Goal: Use online tool/utility: Utilize a website feature to perform a specific function

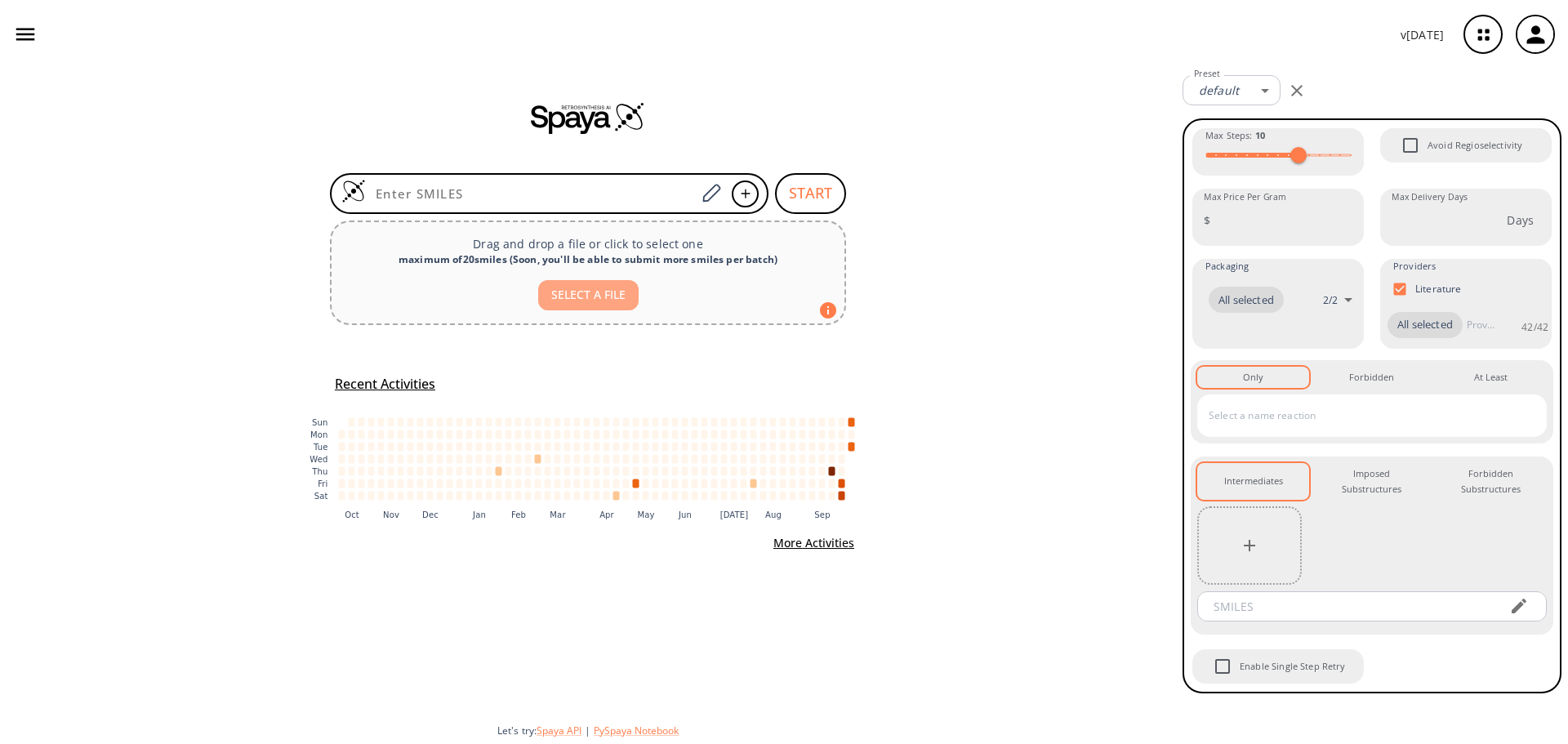
click at [593, 302] on button "SELECT A FILE" at bounding box center [588, 295] width 100 height 30
type input "C:\fakepath\8-Cluster 8, 1 of 102 R4 S&E.smi"
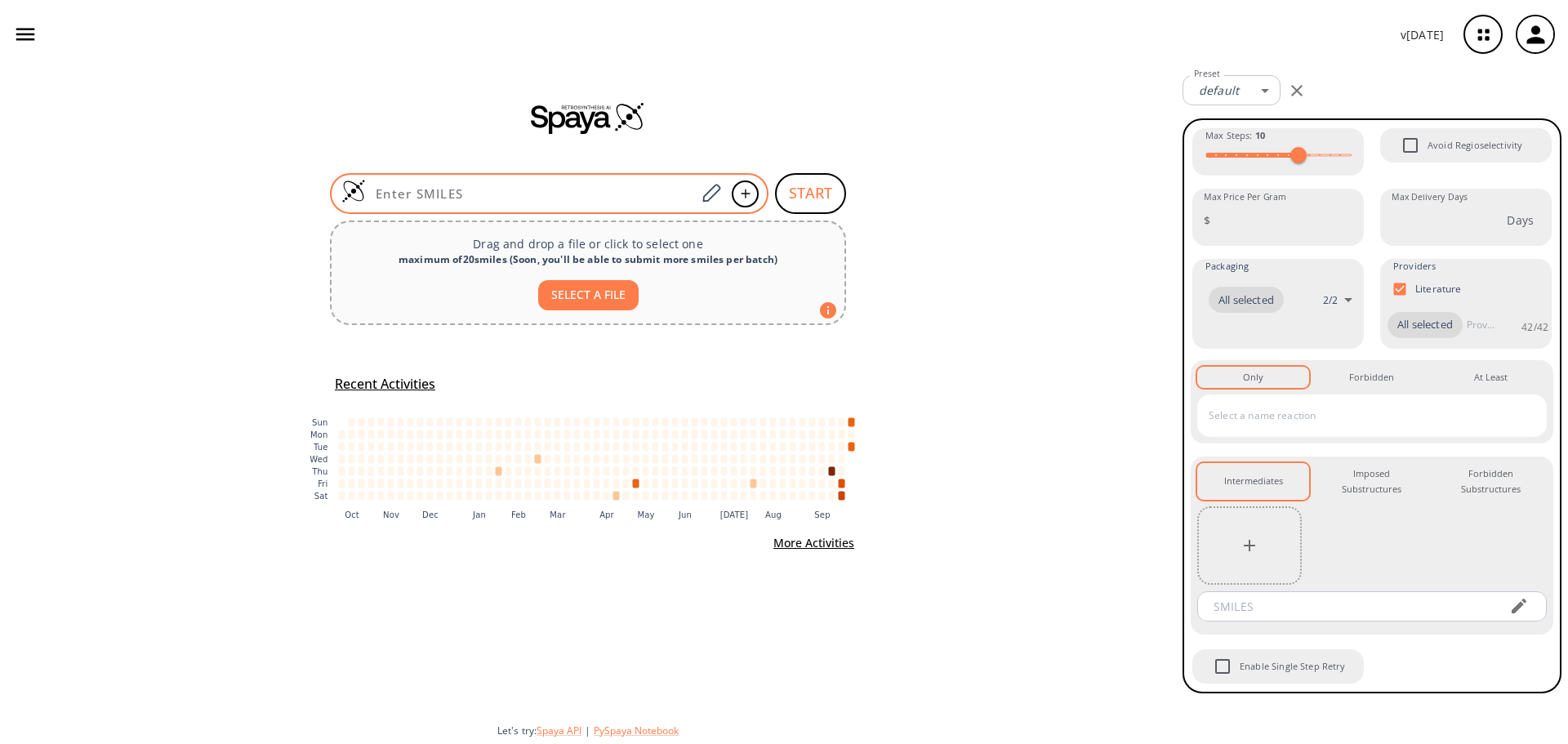
click at [545, 194] on input at bounding box center [530, 193] width 330 height 16
click at [746, 196] on icon at bounding box center [745, 193] width 16 height 9
click at [716, 200] on icon at bounding box center [711, 193] width 22 height 22
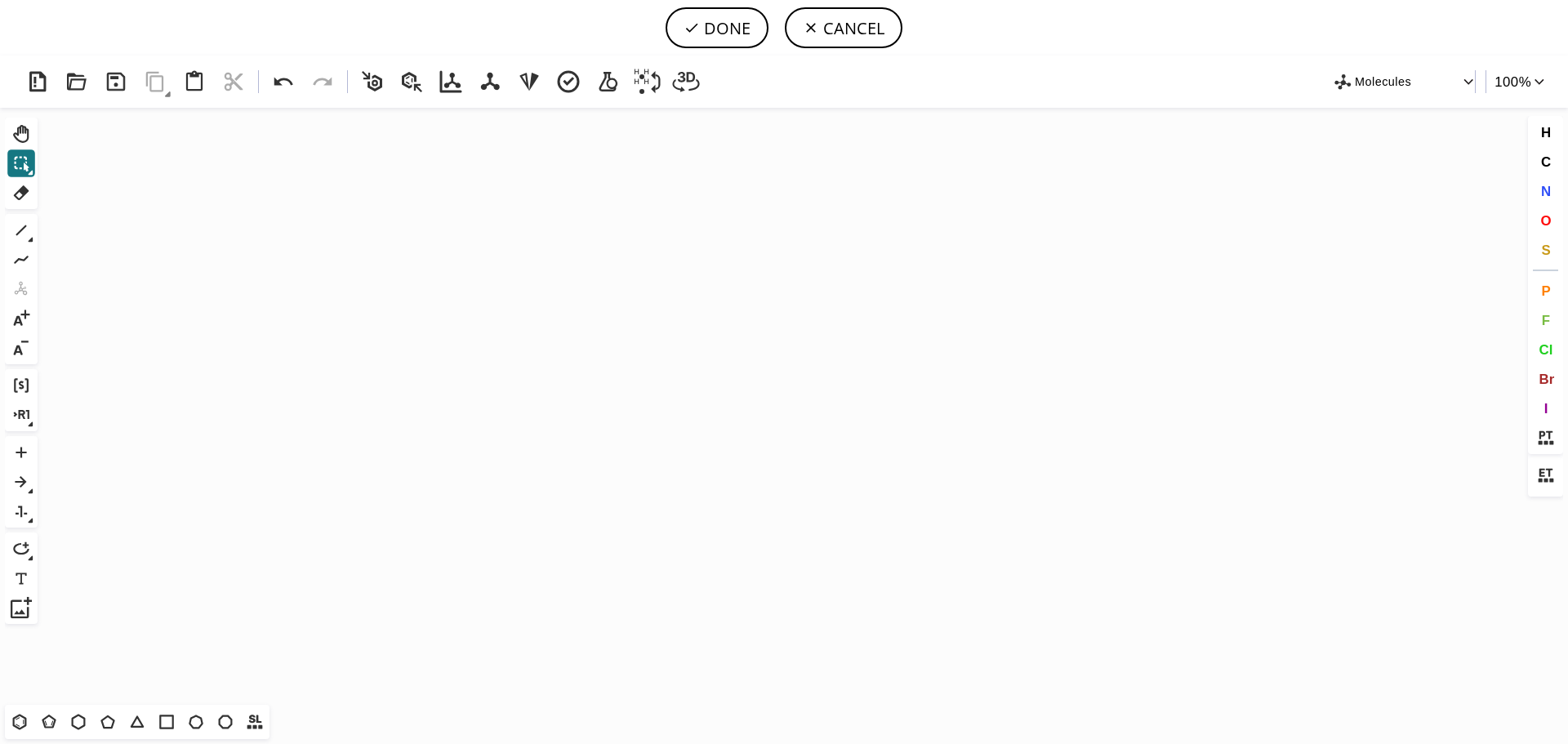
click at [491, 186] on icon "Created with [PERSON_NAME] 2.3.0" at bounding box center [784, 406] width 1480 height 597
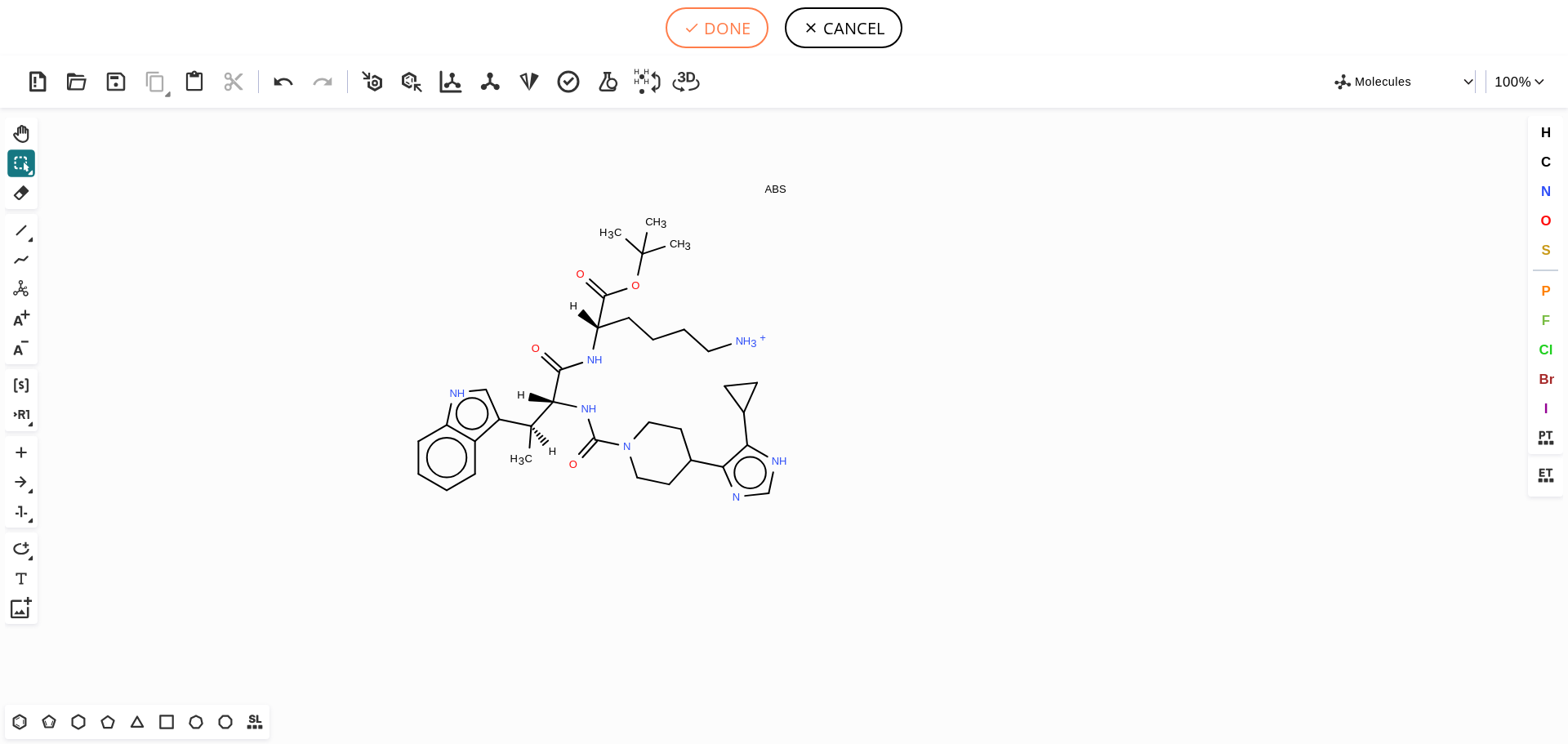
click at [746, 30] on button "DONE" at bounding box center [717, 28] width 103 height 41
type input "[H][C@@]([C@@](NC(N1CCC(c2nc[nH]c2C2CC2)CC1)=O)(C(N[C@](C(OC(C)(C)C)=O)(CCCC[NH…"
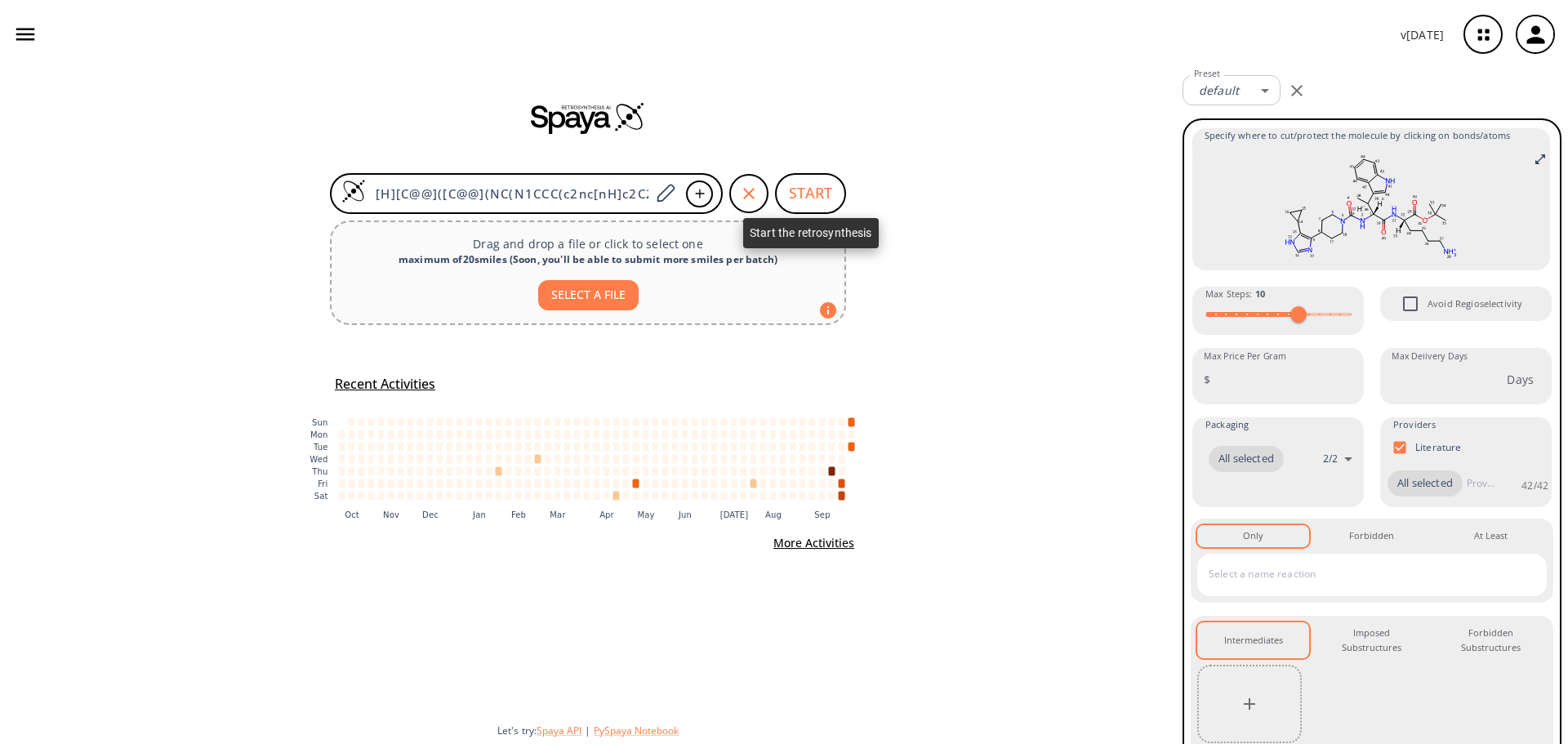
click at [801, 187] on button "START" at bounding box center [811, 194] width 71 height 41
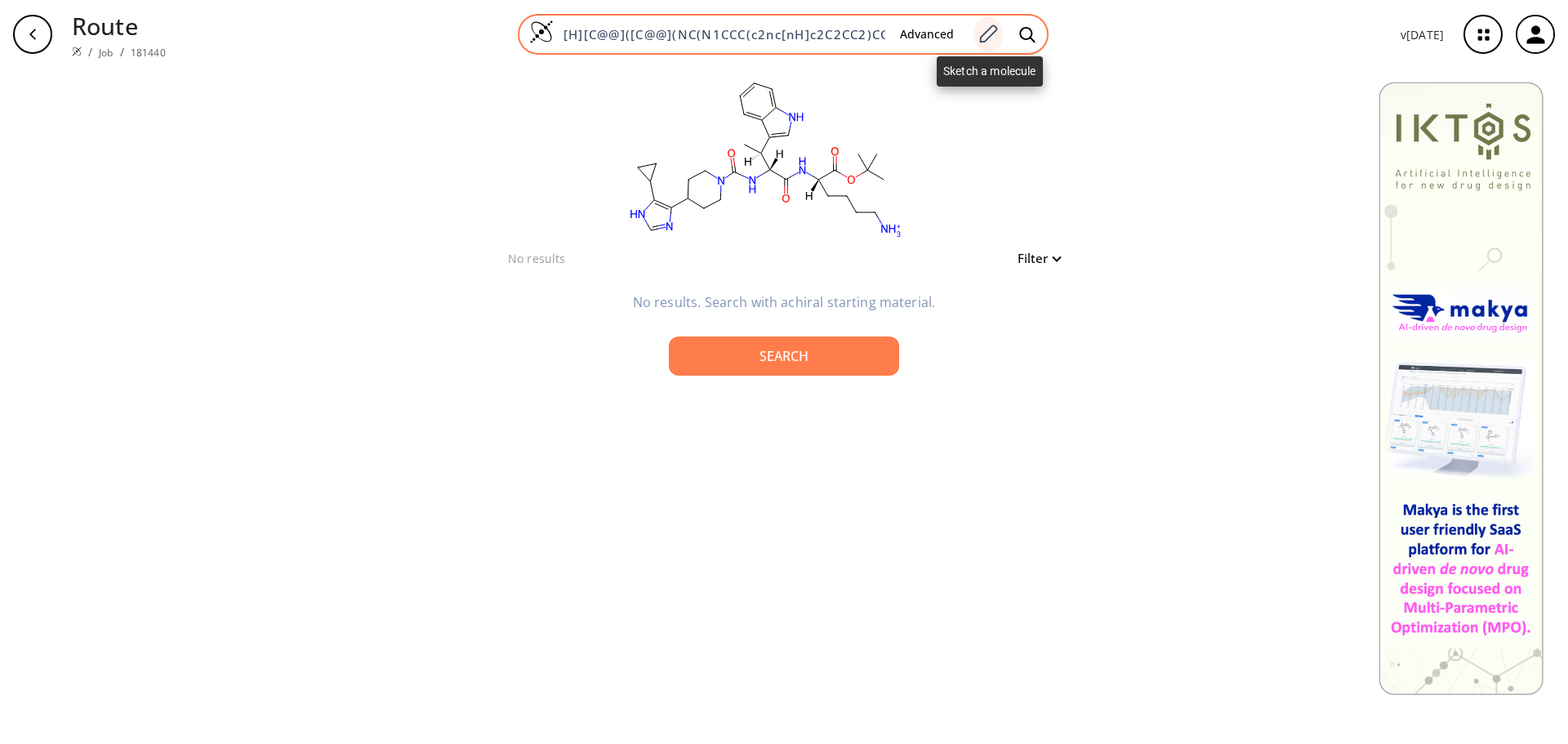
click at [994, 39] on icon at bounding box center [988, 34] width 22 height 22
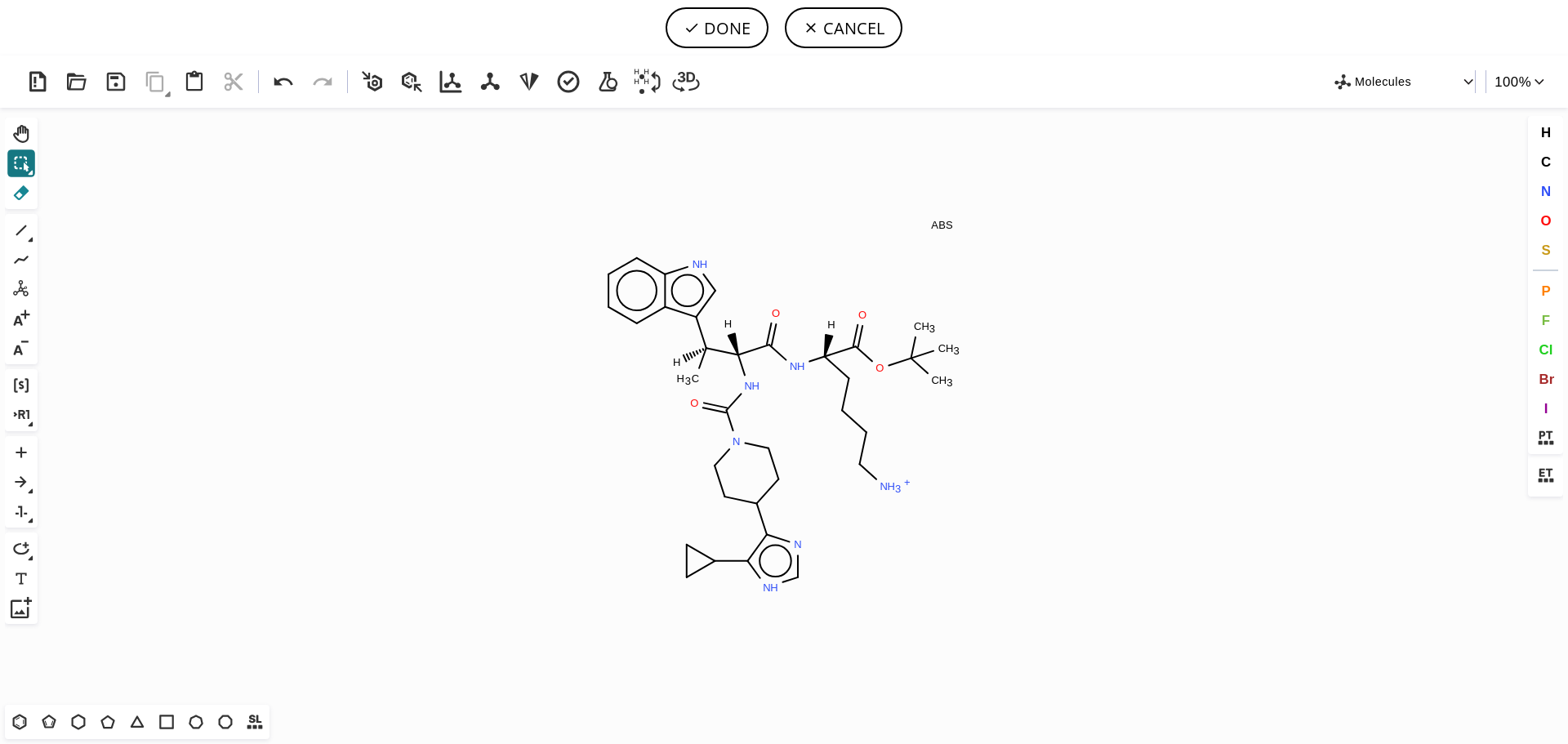
click at [23, 199] on icon at bounding box center [21, 192] width 22 height 22
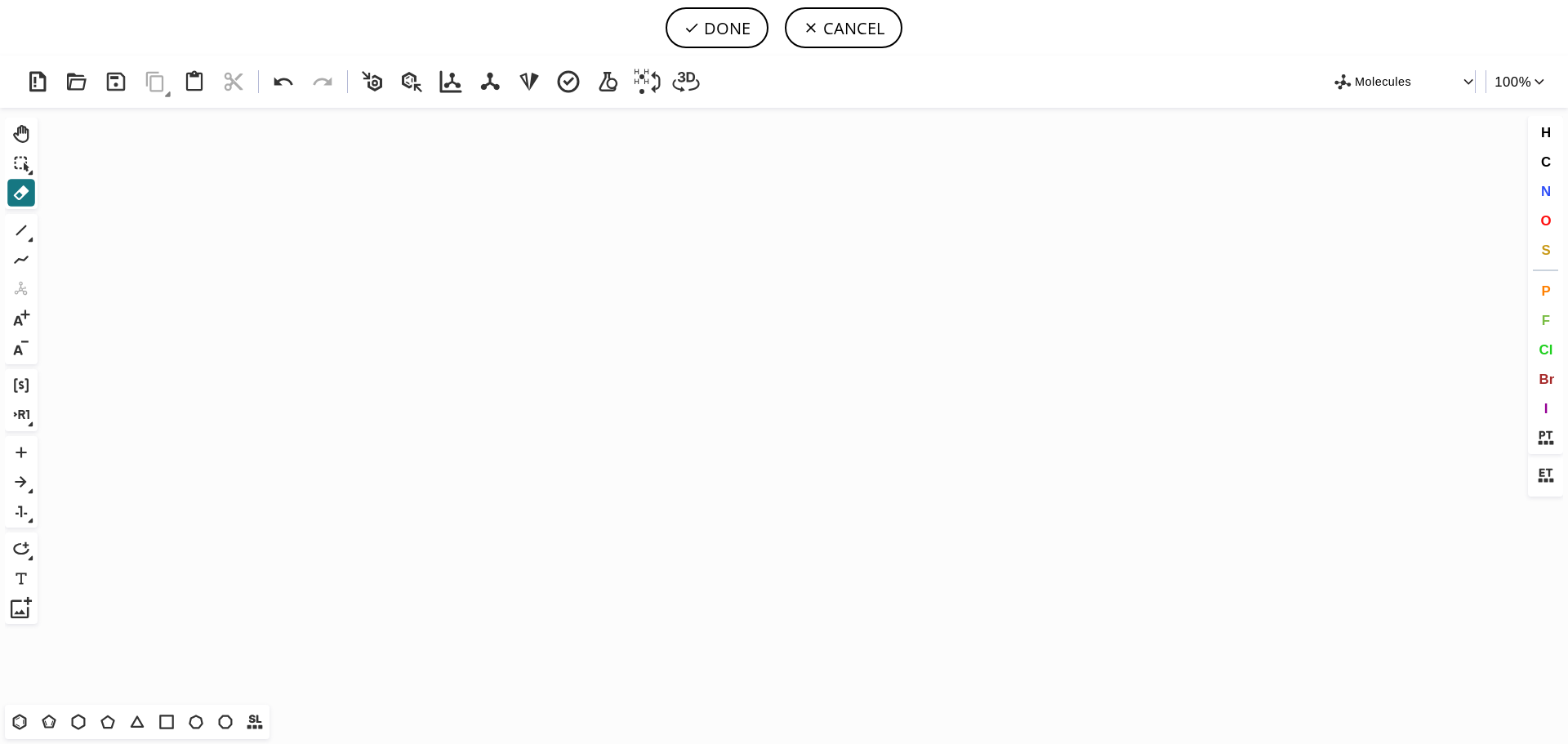
scroll to position [1619, 7]
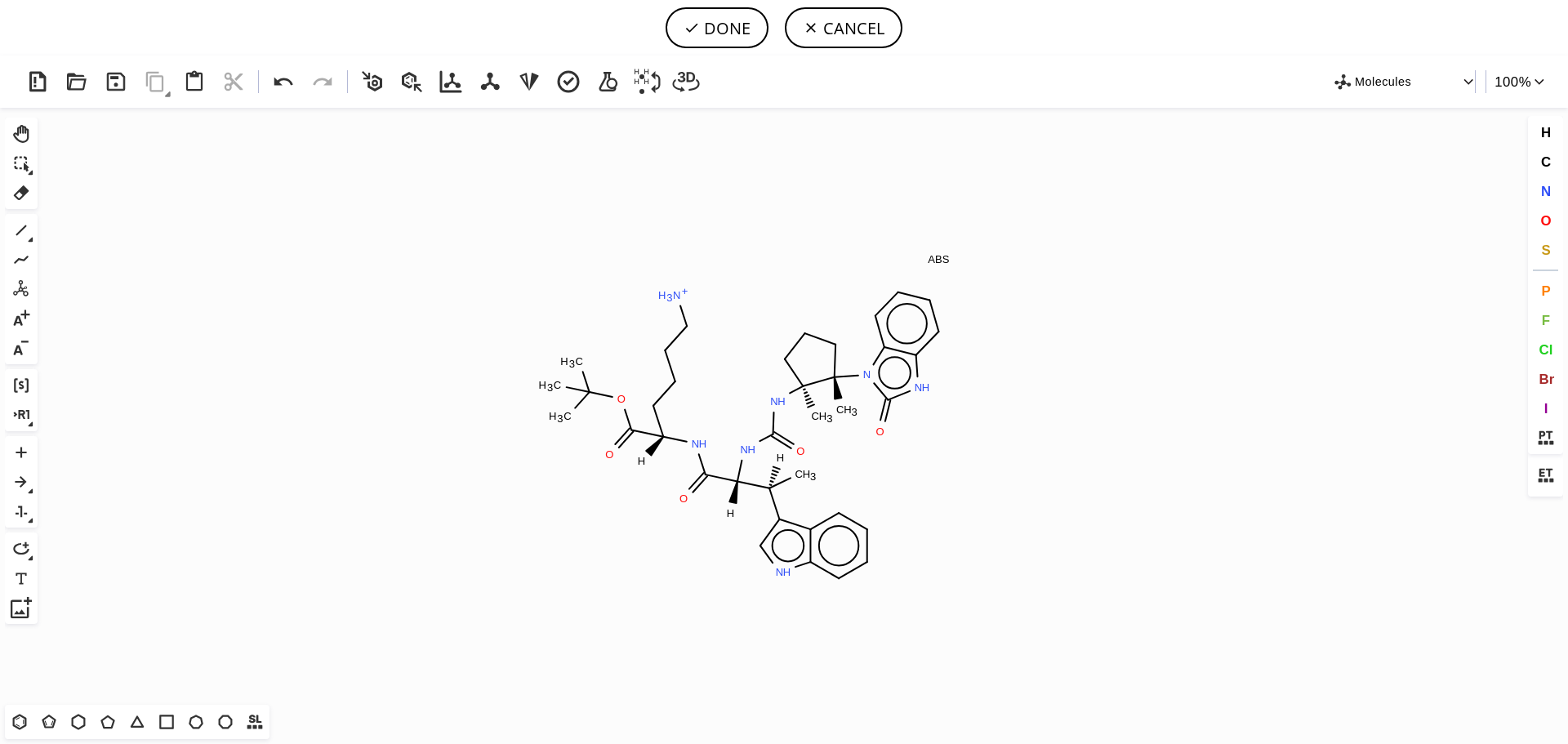
click at [748, 435] on icon "Created with [PERSON_NAME] 2.3.0 H C H 3 N H H O N H H N H 3 + O O C H 3 C H 3 …" at bounding box center [784, 406] width 1480 height 597
drag, startPoint x: 721, startPoint y: 25, endPoint x: 752, endPoint y: 34, distance: 32.3
click at [722, 25] on button "DONE" at bounding box center [717, 28] width 103 height 41
type input "[H][C@@]([C@@](NC(N[C@]1(C)[C@]([n]2c(=O)[nH]c3c2cccc3)(C)CCC1)=O)(C(N[C@](C(OC…"
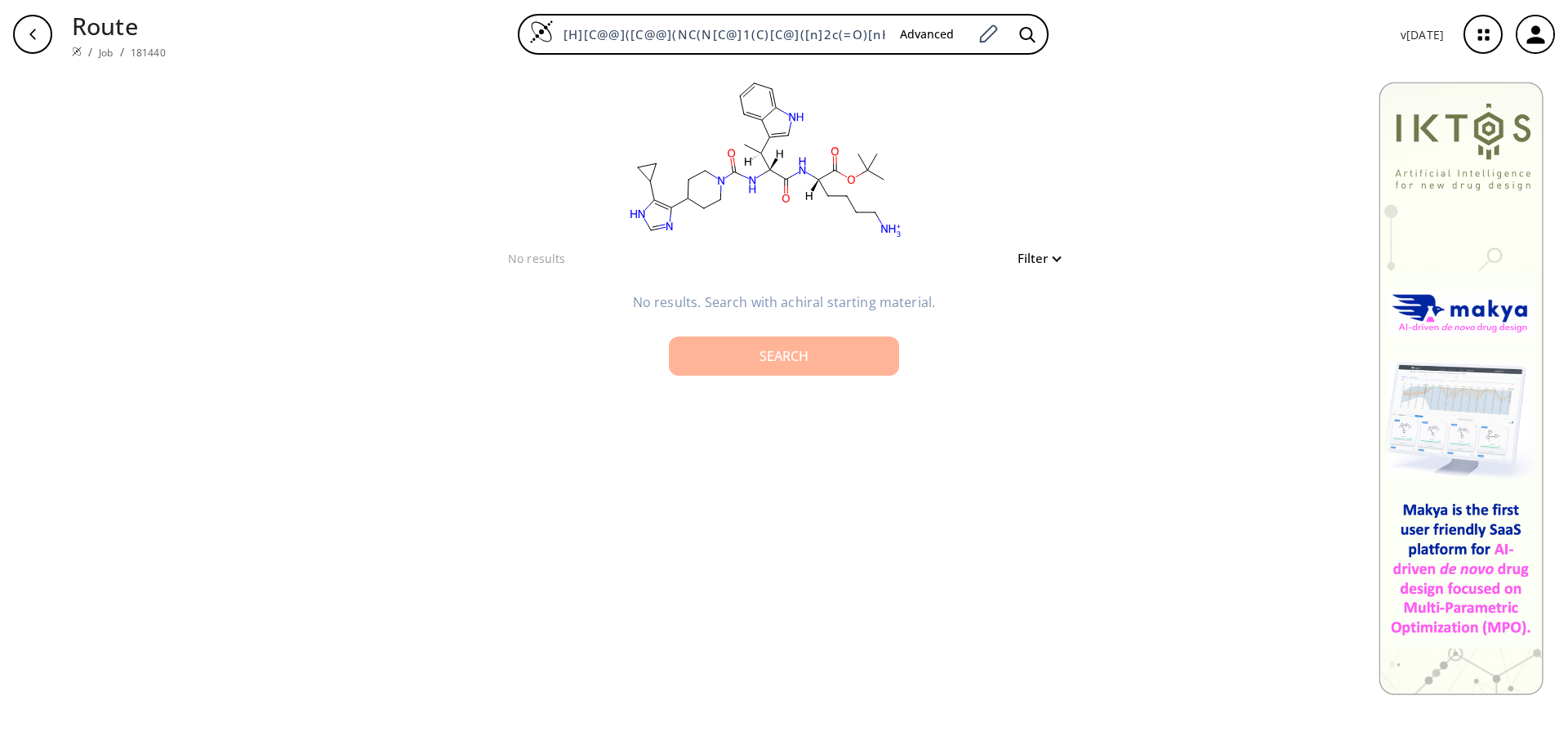
click at [782, 354] on div "Search" at bounding box center [784, 356] width 204 height 13
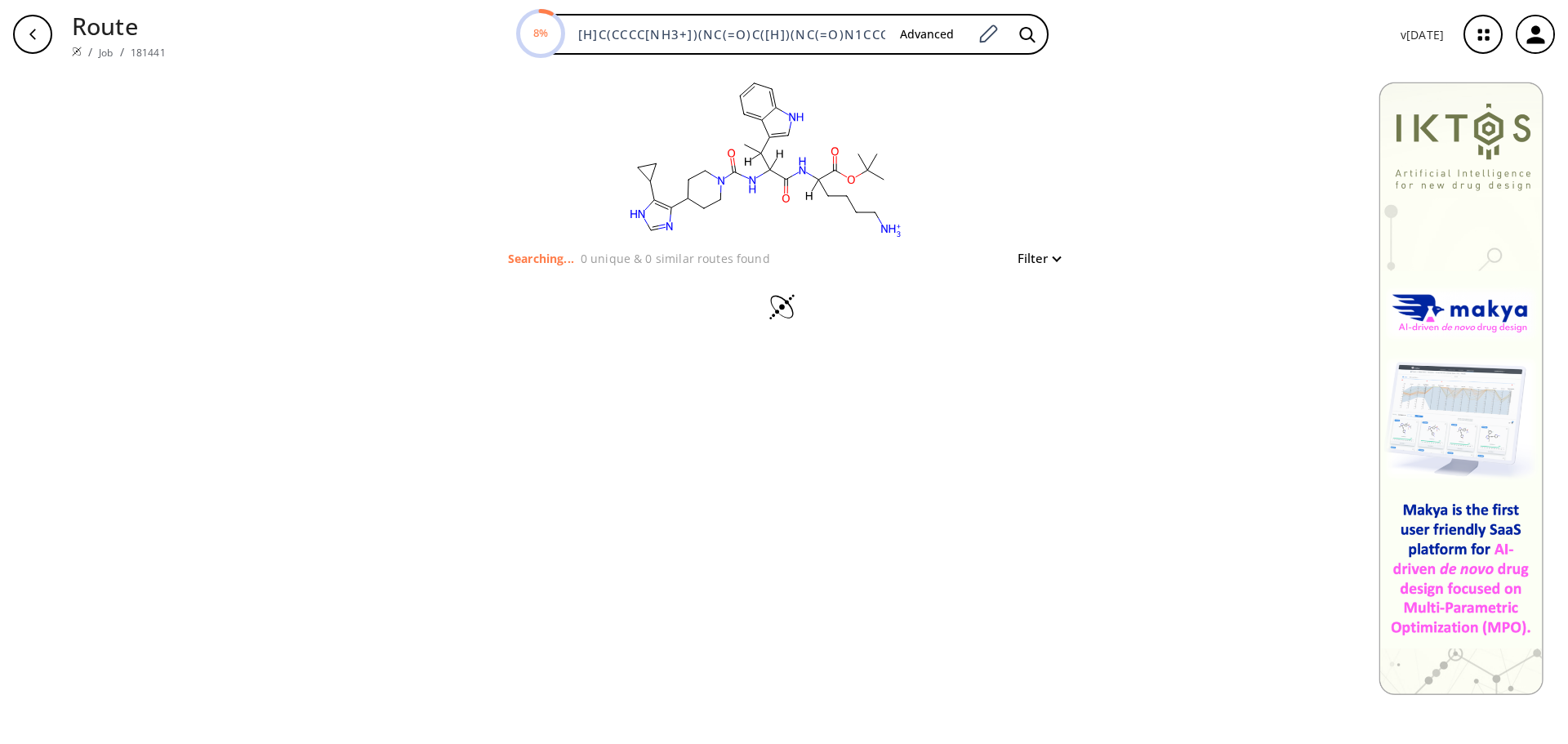
drag, startPoint x: 1476, startPoint y: 38, endPoint x: 1471, endPoint y: 30, distance: 9.4
click at [1477, 37] on icon "button" at bounding box center [1484, 35] width 43 height 43
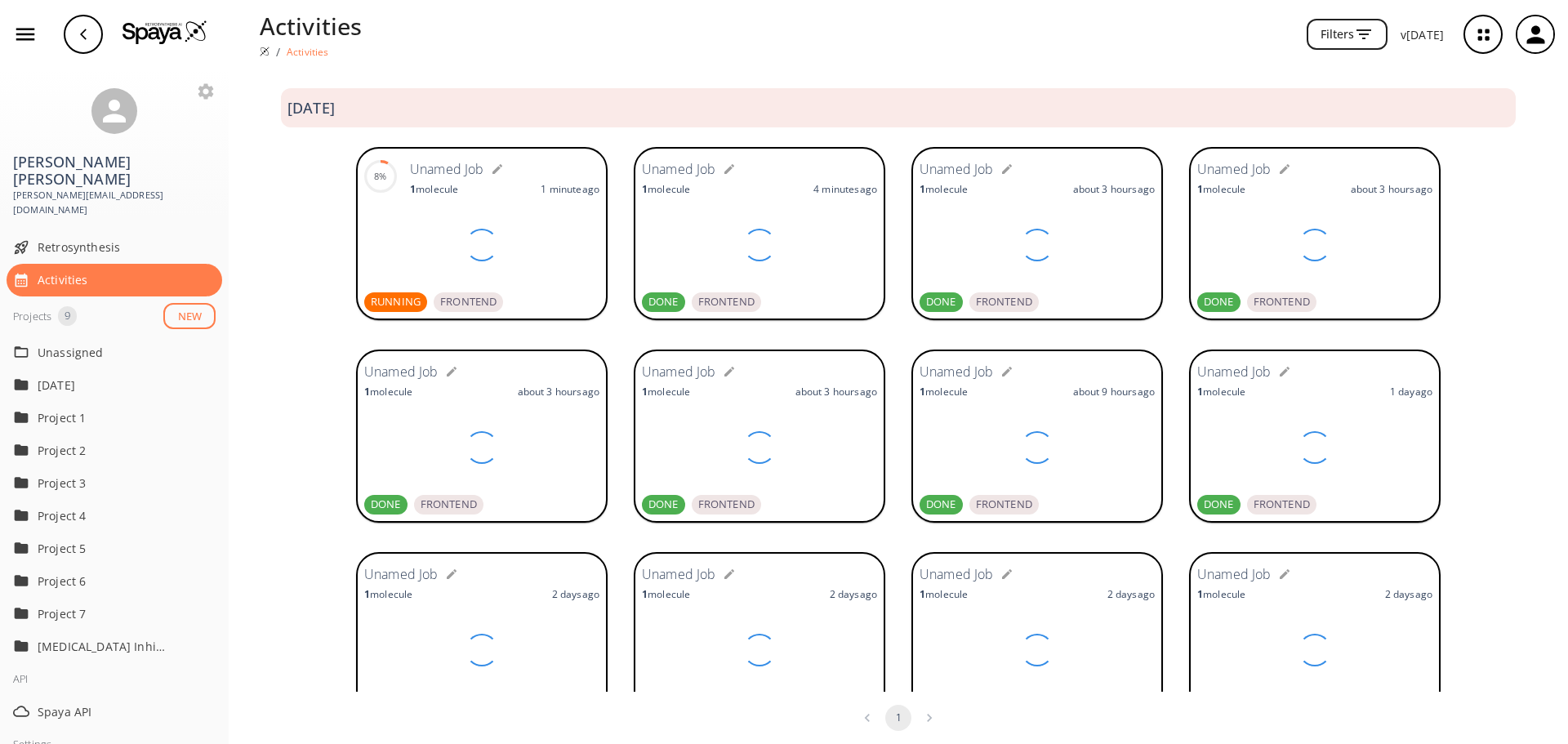
drag, startPoint x: 143, startPoint y: 31, endPoint x: 156, endPoint y: 28, distance: 13.3
click at [145, 30] on img at bounding box center [165, 32] width 85 height 24
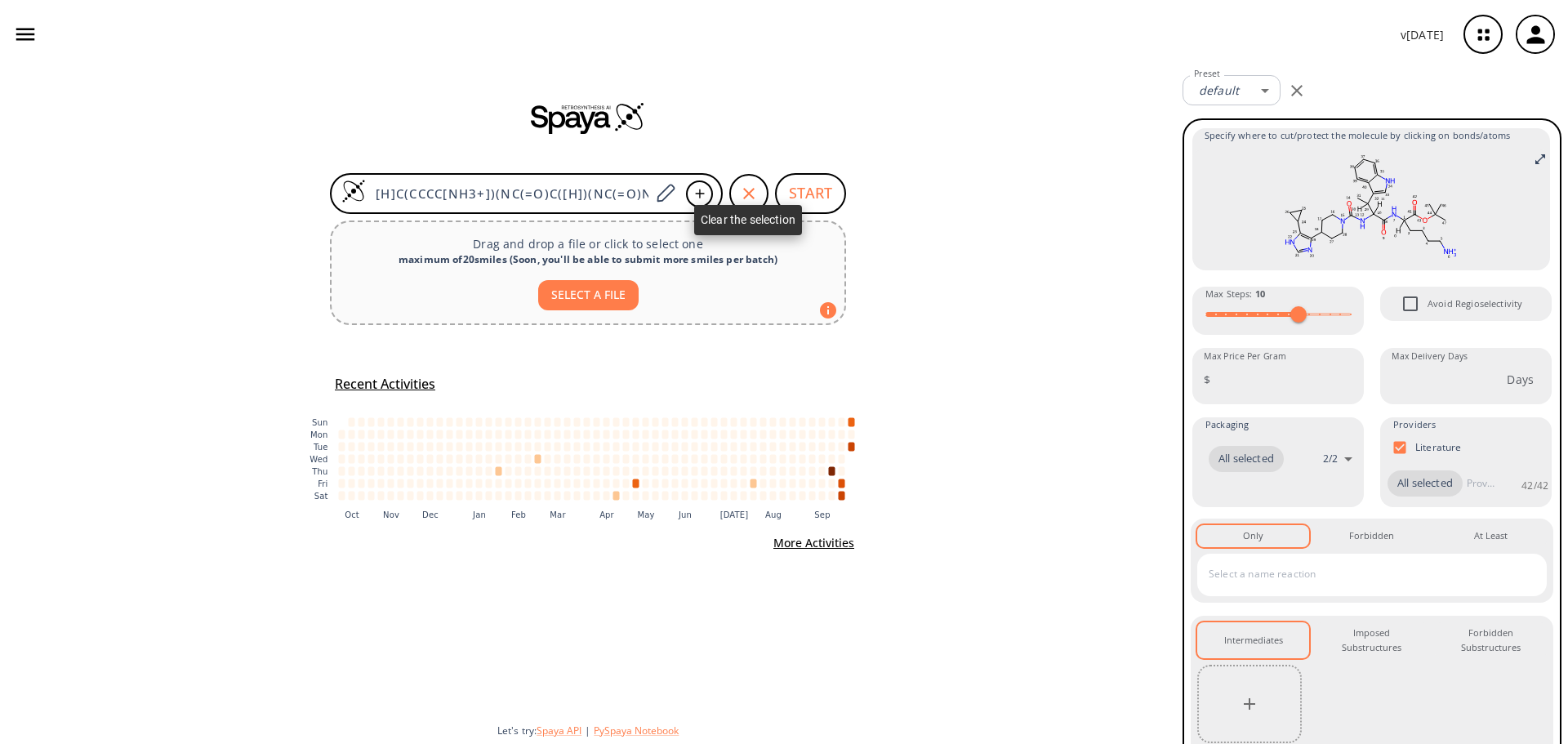
drag, startPoint x: 749, startPoint y: 200, endPoint x: 680, endPoint y: 212, distance: 70.0
click at [749, 199] on icon "button" at bounding box center [749, 193] width 20 height 20
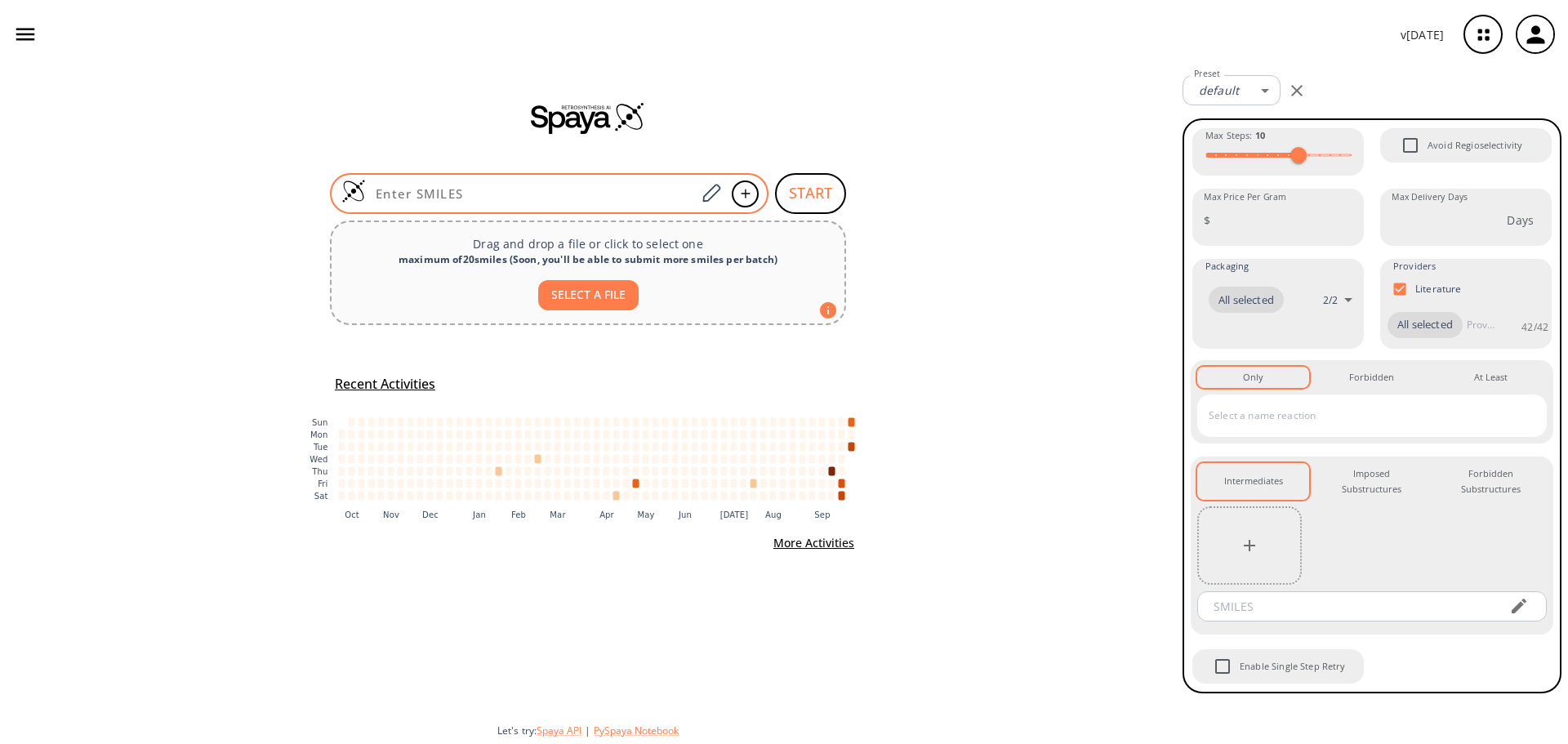
click at [556, 195] on input at bounding box center [530, 193] width 330 height 16
paste input "[H][C@](C)(c1c[nH]c2c1cccc2)[C@]([H])(C(=O)N[C@@]([H])(CCCC[NH3+])C(=O)OC(C)(C)…"
type input "[H][C@](C)(c1c[nH]c2c1cccc2)[C@]([H])(C(=O)N[C@@]([H])(CCCC[NH3+])C(=O)OC(C)(C)…"
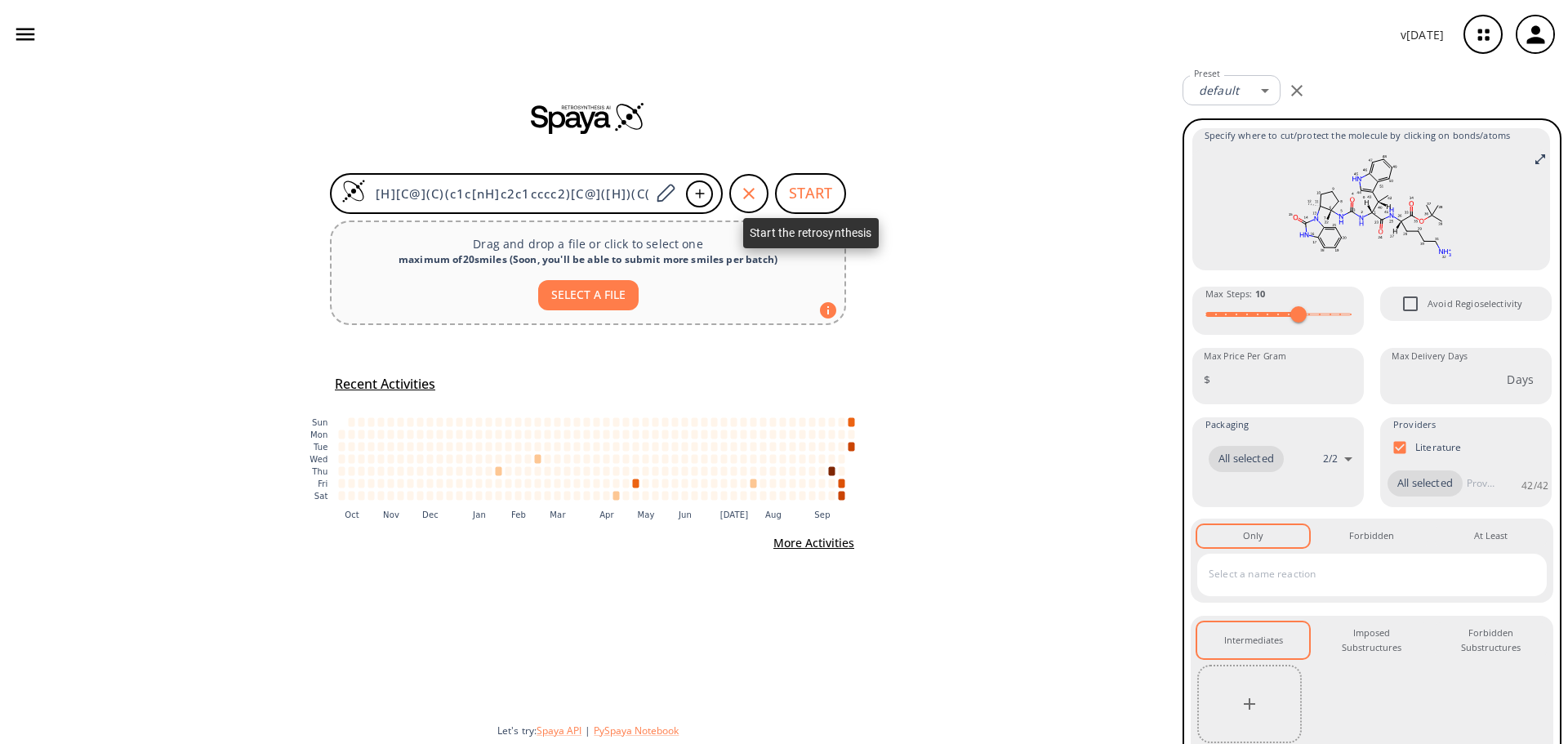
click at [799, 200] on button "START" at bounding box center [811, 194] width 71 height 41
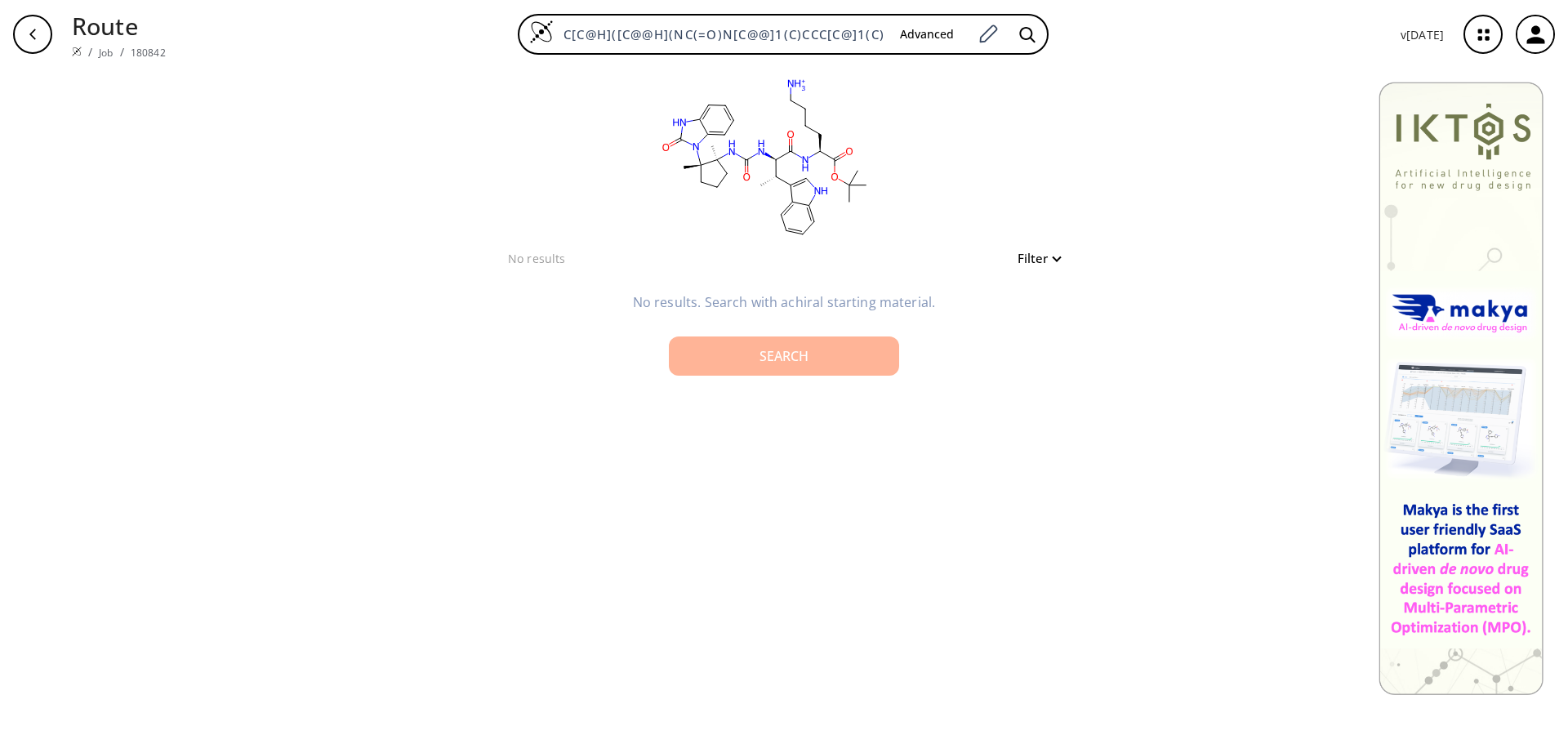
click at [801, 362] on div "Search" at bounding box center [784, 356] width 204 height 13
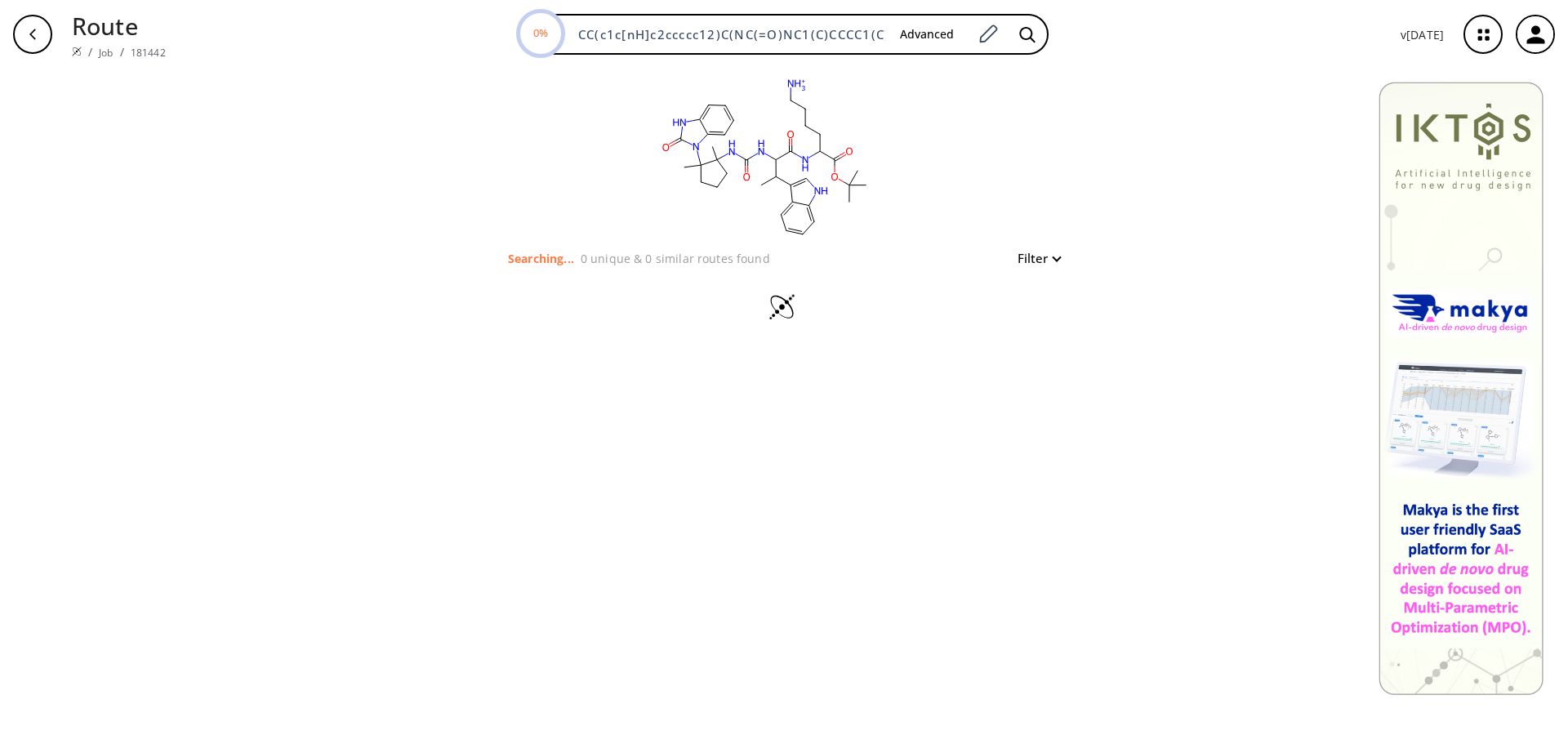
click at [1043, 259] on button "Filter" at bounding box center [1034, 258] width 52 height 12
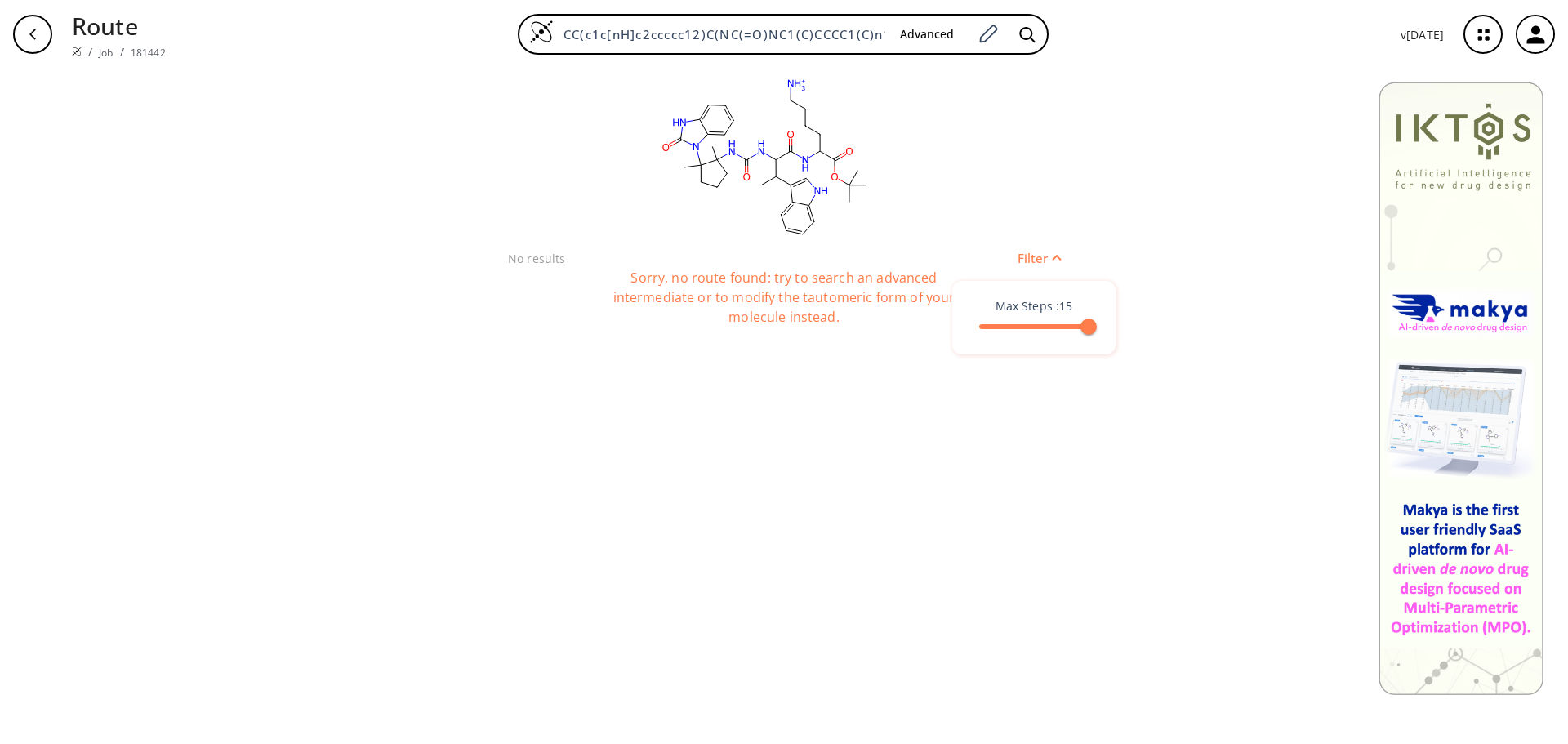
click at [1545, 37] on icon "button" at bounding box center [1535, 35] width 27 height 27
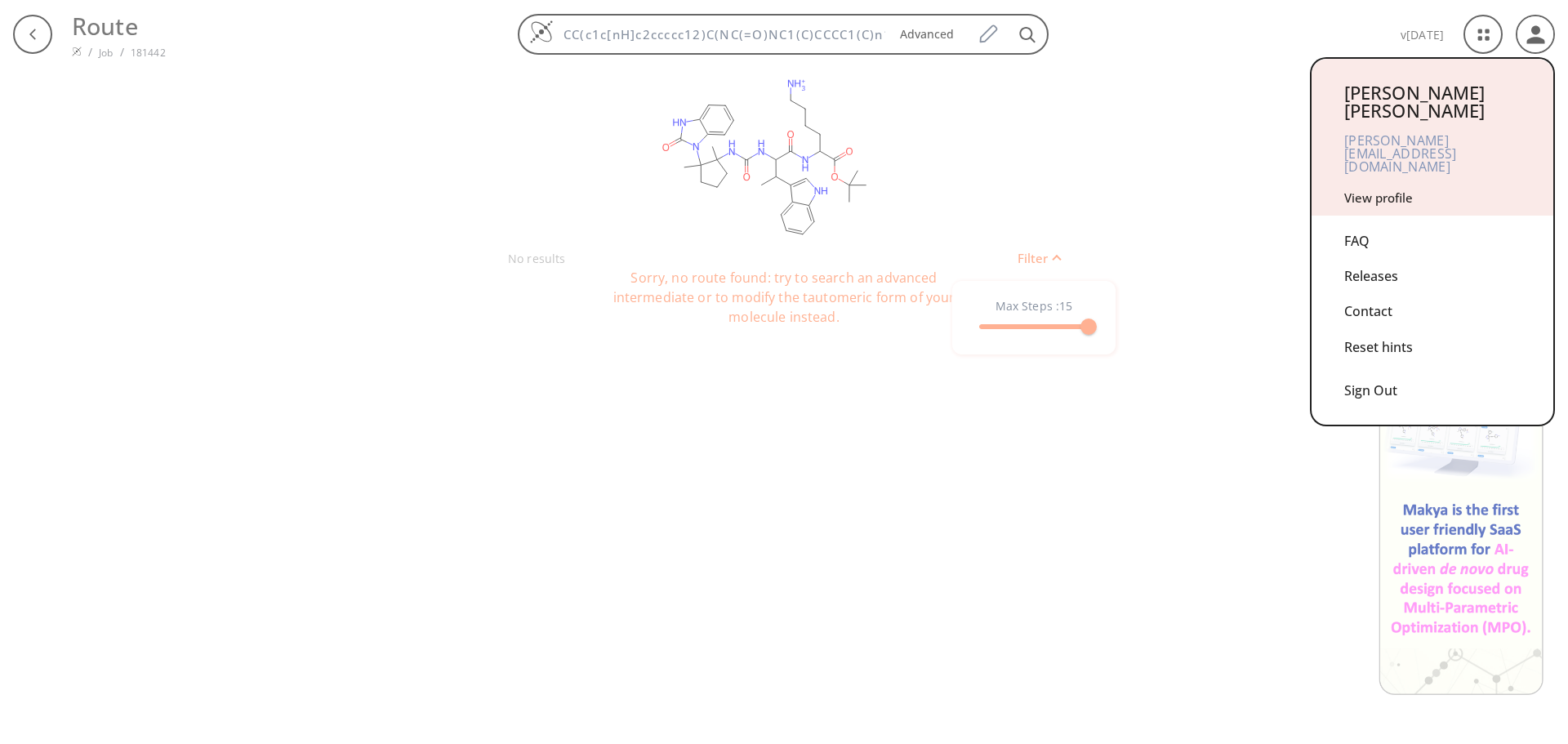
click at [1373, 365] on div "Sign Out" at bounding box center [1432, 387] width 176 height 43
